Goal: Entertainment & Leisure: Consume media (video, audio)

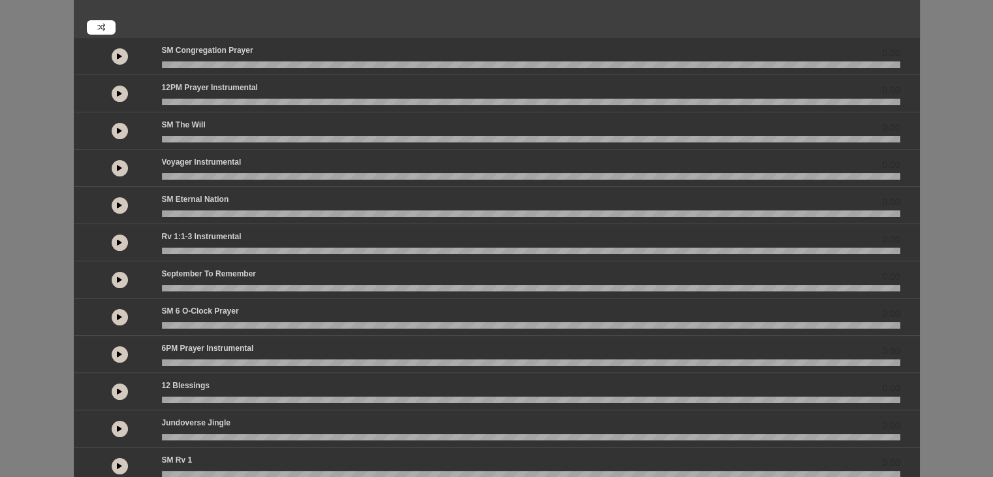
scroll to position [89, 0]
click at [123, 56] on button at bounding box center [120, 57] width 16 height 16
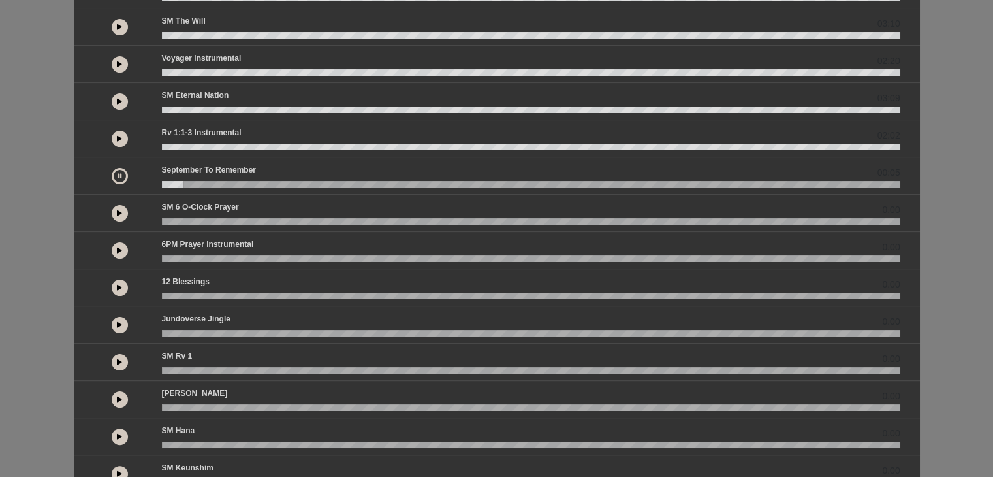
click at [502, 206] on div "SM 6 o-clock prayer 0.00" at bounding box center [531, 209] width 754 height 17
click at [122, 212] on button at bounding box center [120, 213] width 16 height 16
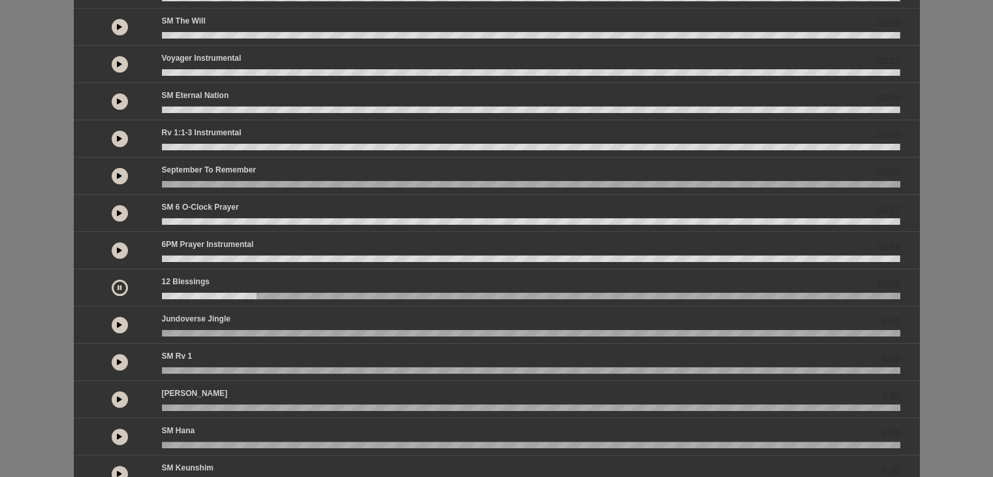
click at [125, 357] on button at bounding box center [120, 362] width 16 height 16
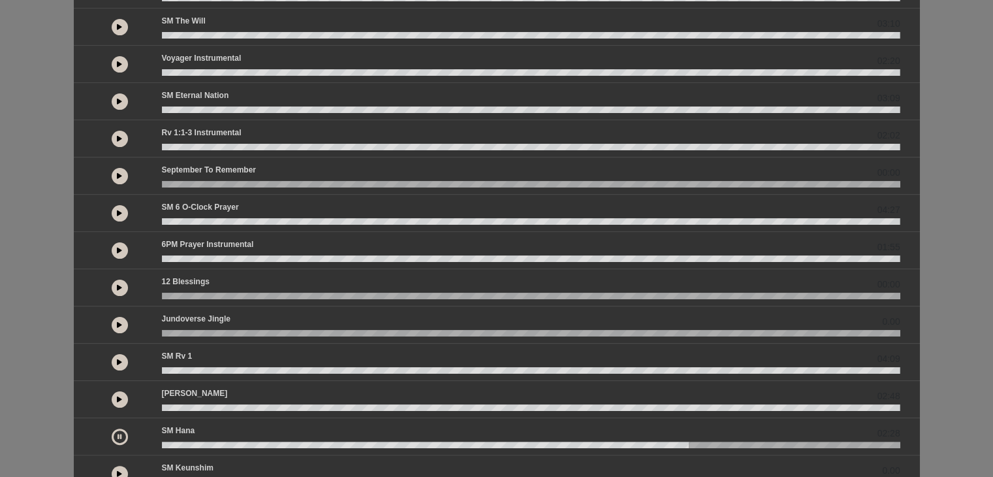
scroll to position [276, 0]
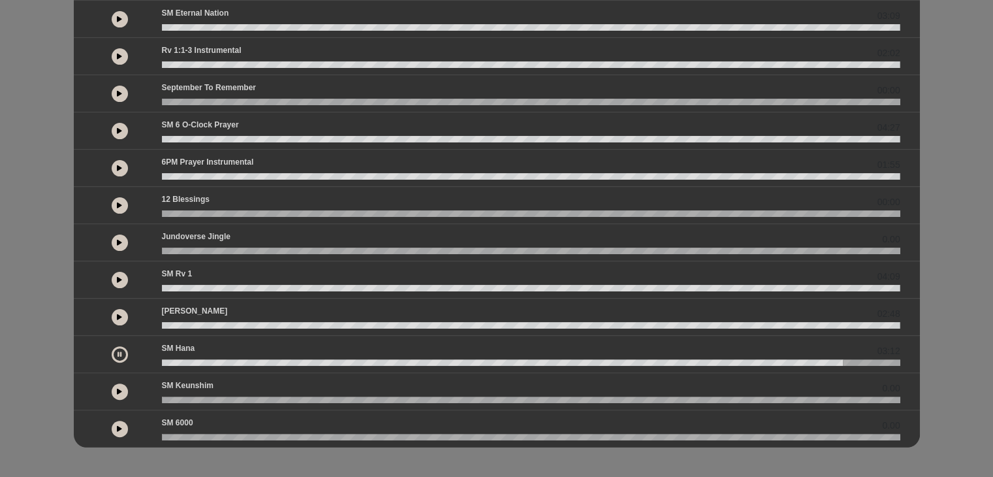
click at [821, 193] on div "12 Blessings 00:00" at bounding box center [531, 201] width 754 height 17
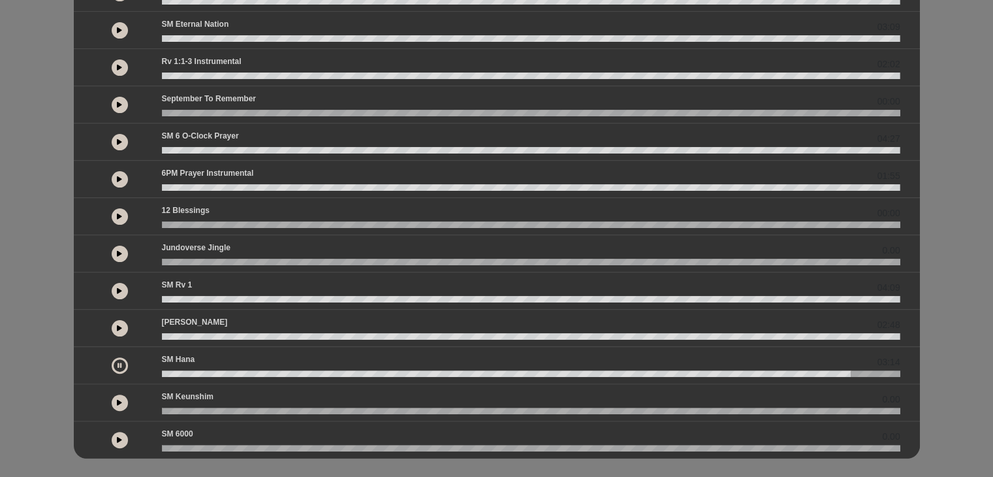
click at [688, 213] on div "12 Blessings 00:00" at bounding box center [531, 212] width 754 height 17
drag, startPoint x: 977, startPoint y: 208, endPoint x: 958, endPoint y: 233, distance: 31.7
click at [958, 233] on div "Spanish by 03:22 02:38 03:10" at bounding box center [496, 119] width 993 height 680
